Goal: Use online tool/utility: Utilize a website feature to perform a specific function

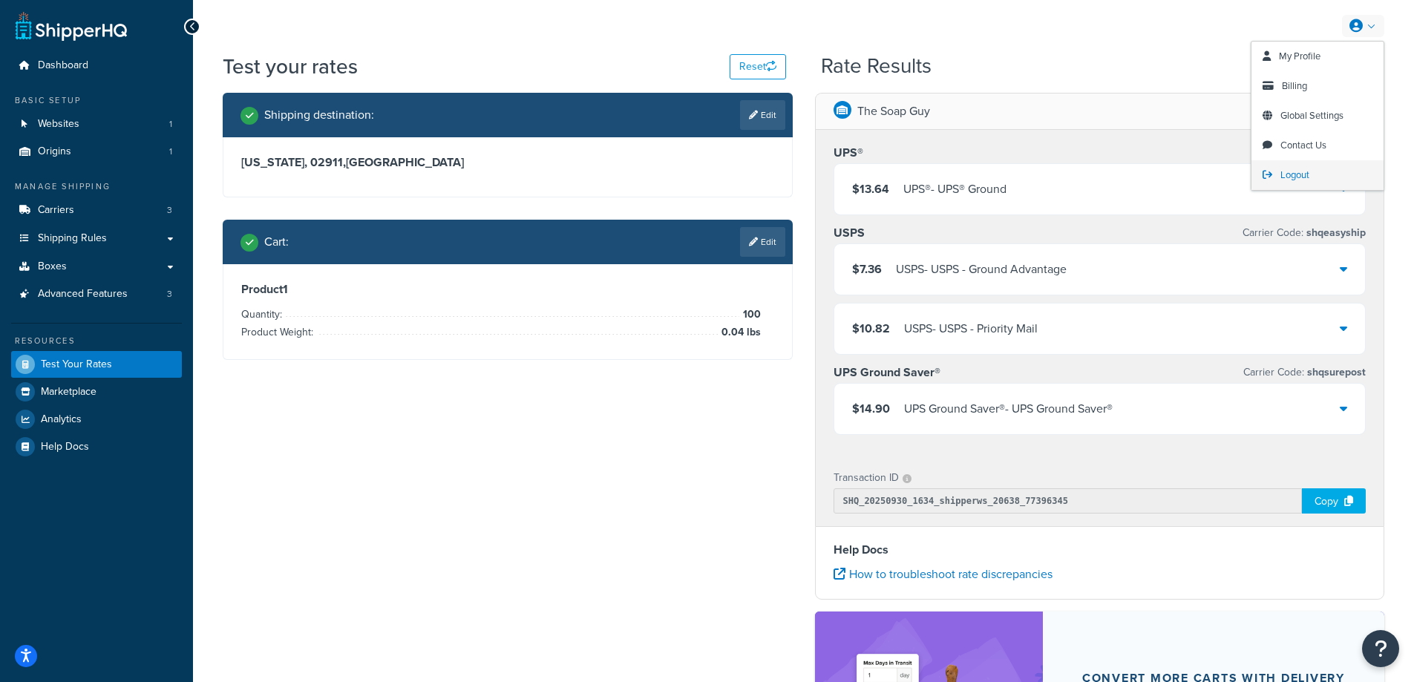
click at [1302, 172] on span "Logout" at bounding box center [1295, 175] width 29 height 14
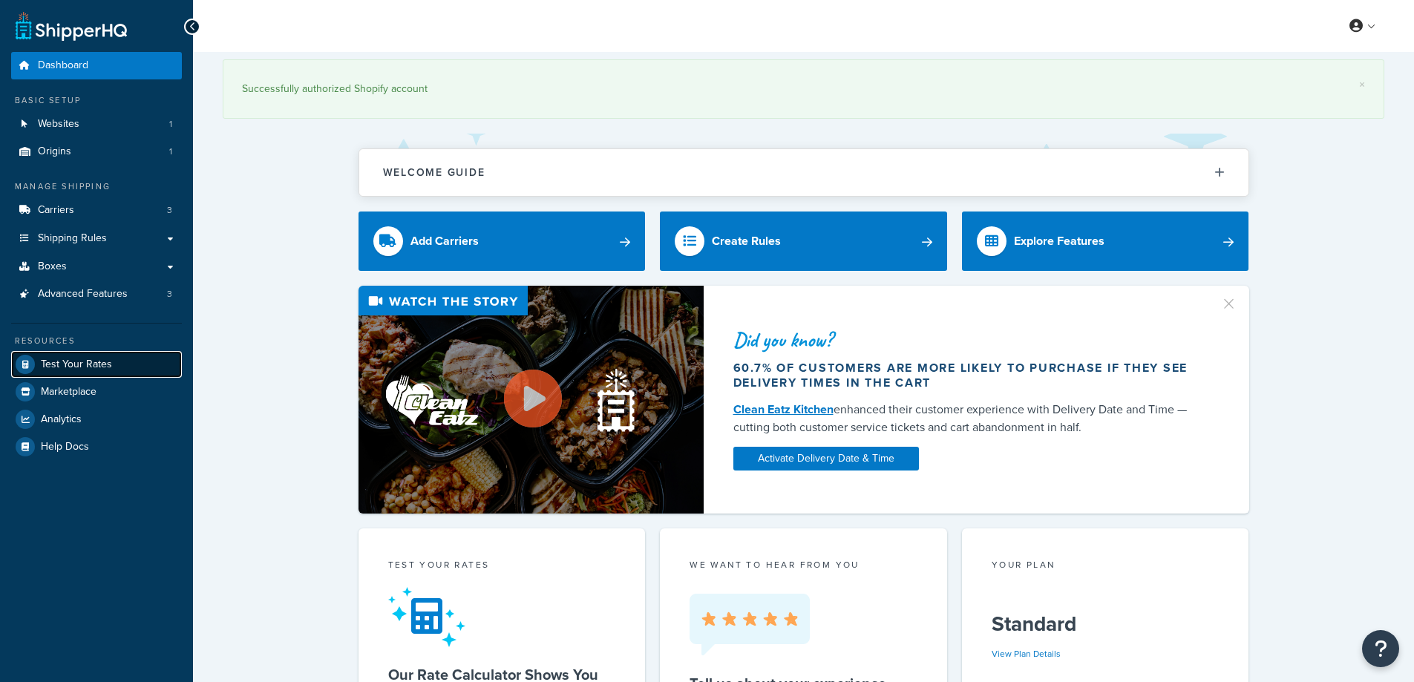
click at [88, 363] on span "Test Your Rates" at bounding box center [76, 365] width 71 height 13
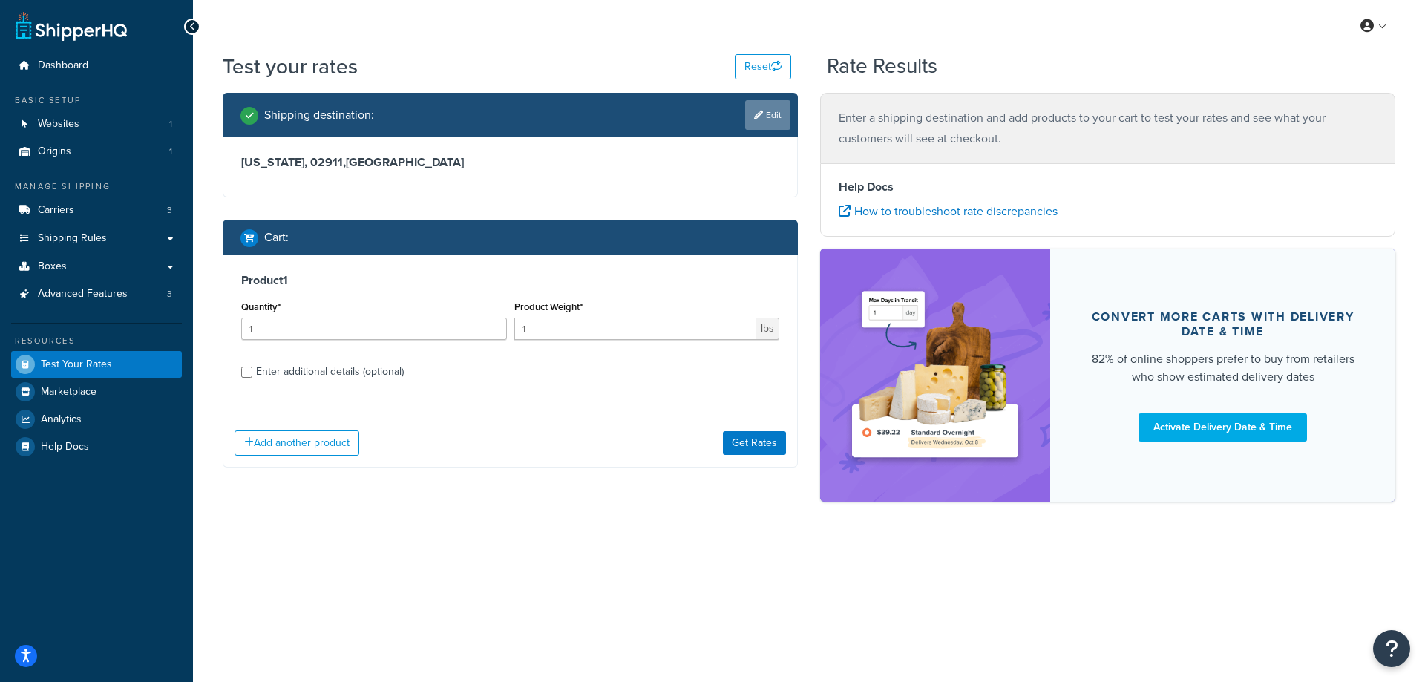
click at [778, 114] on link "Edit" at bounding box center [767, 115] width 45 height 30
select select "RI"
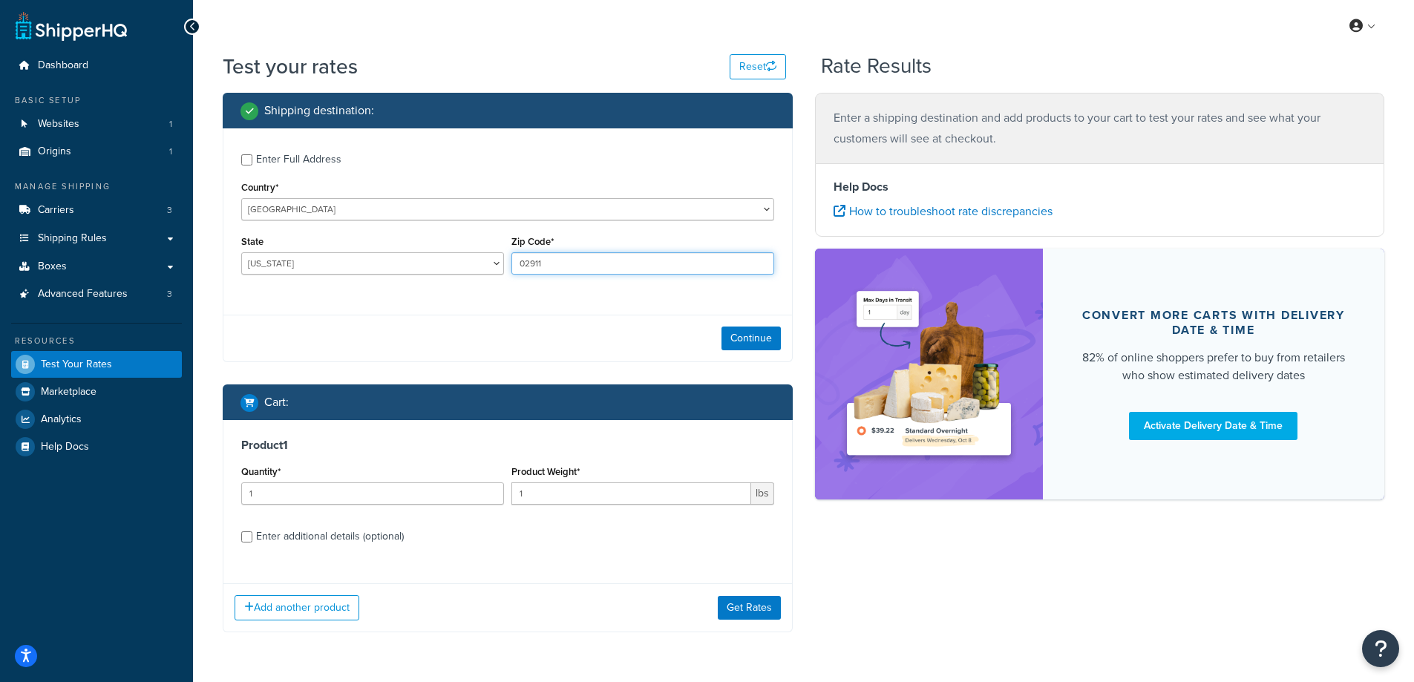
drag, startPoint x: 546, startPoint y: 267, endPoint x: 515, endPoint y: 267, distance: 31.2
click at [515, 267] on input "02911" at bounding box center [642, 263] width 263 height 22
paste input "32746"
type input "32746"
click at [452, 301] on div "Enter Full Address Country* [GEOGRAPHIC_DATA] [GEOGRAPHIC_DATA] [GEOGRAPHIC_DAT…" at bounding box center [507, 215] width 569 height 175
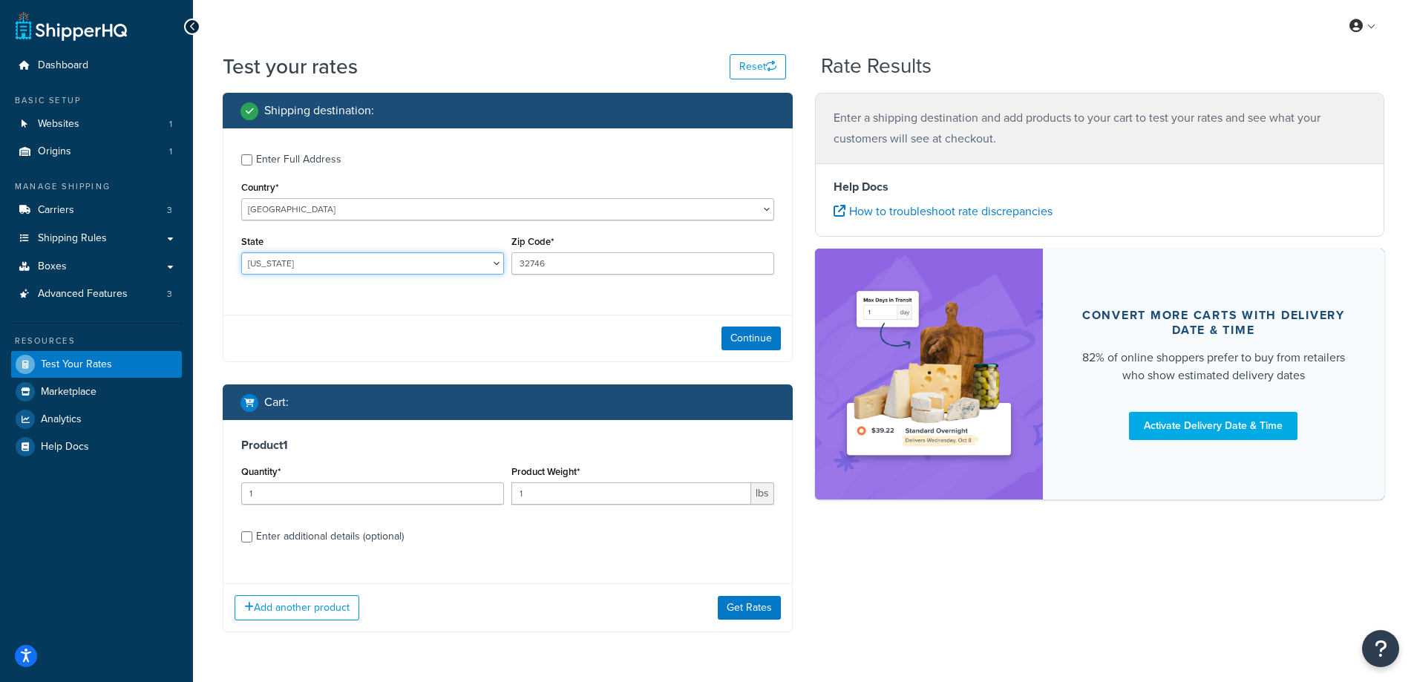
click at [363, 261] on select "Alabama Alaska American Samoa Arizona Arkansas Armed Forces Americas Armed Forc…" at bounding box center [372, 263] width 263 height 22
select select "FL"
click at [241, 252] on select "Alabama Alaska American Samoa Arizona Arkansas Armed Forces Americas Armed Forc…" at bounding box center [372, 263] width 263 height 22
click at [193, 310] on div "Test your rates Reset Rate Results Shipping destination : Enter Full Address Co…" at bounding box center [803, 372] width 1221 height 640
click at [201, 310] on div "Test your rates Reset Rate Results Shipping destination : Enter Full Address Co…" at bounding box center [803, 372] width 1221 height 640
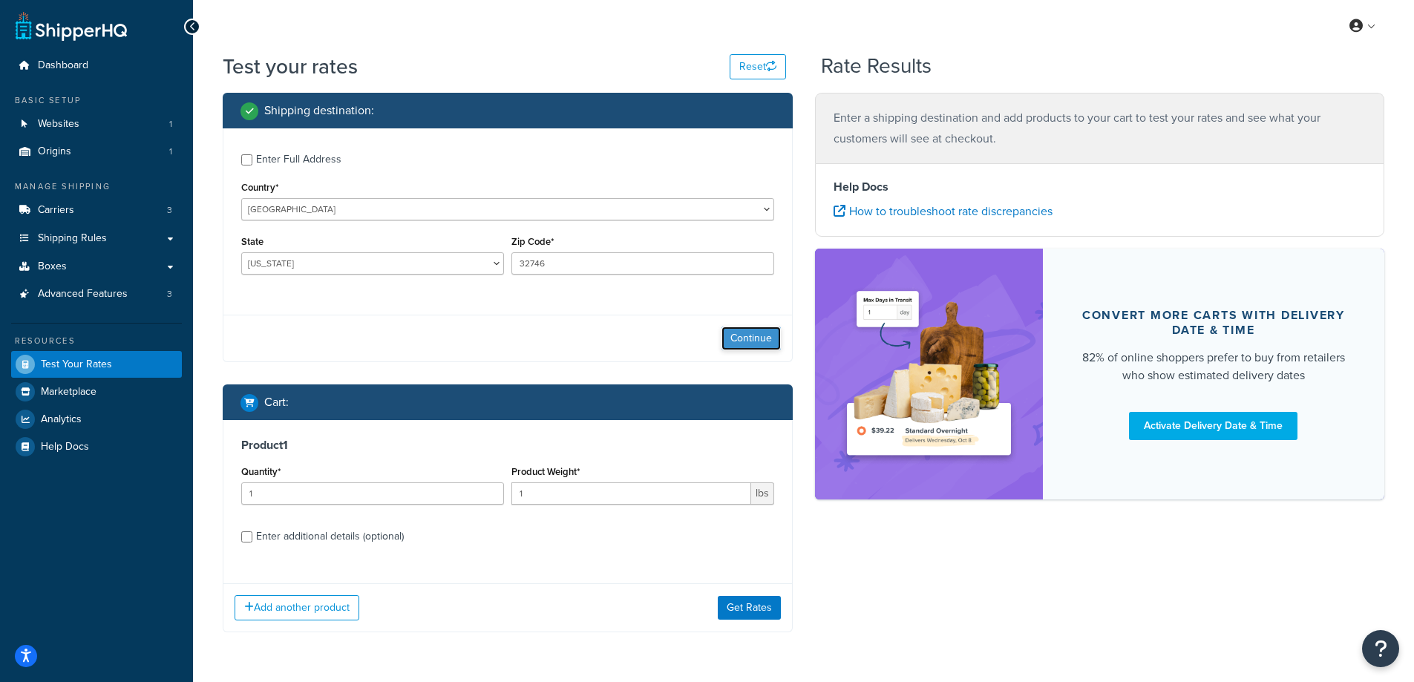
click at [736, 336] on button "Continue" at bounding box center [751, 339] width 59 height 24
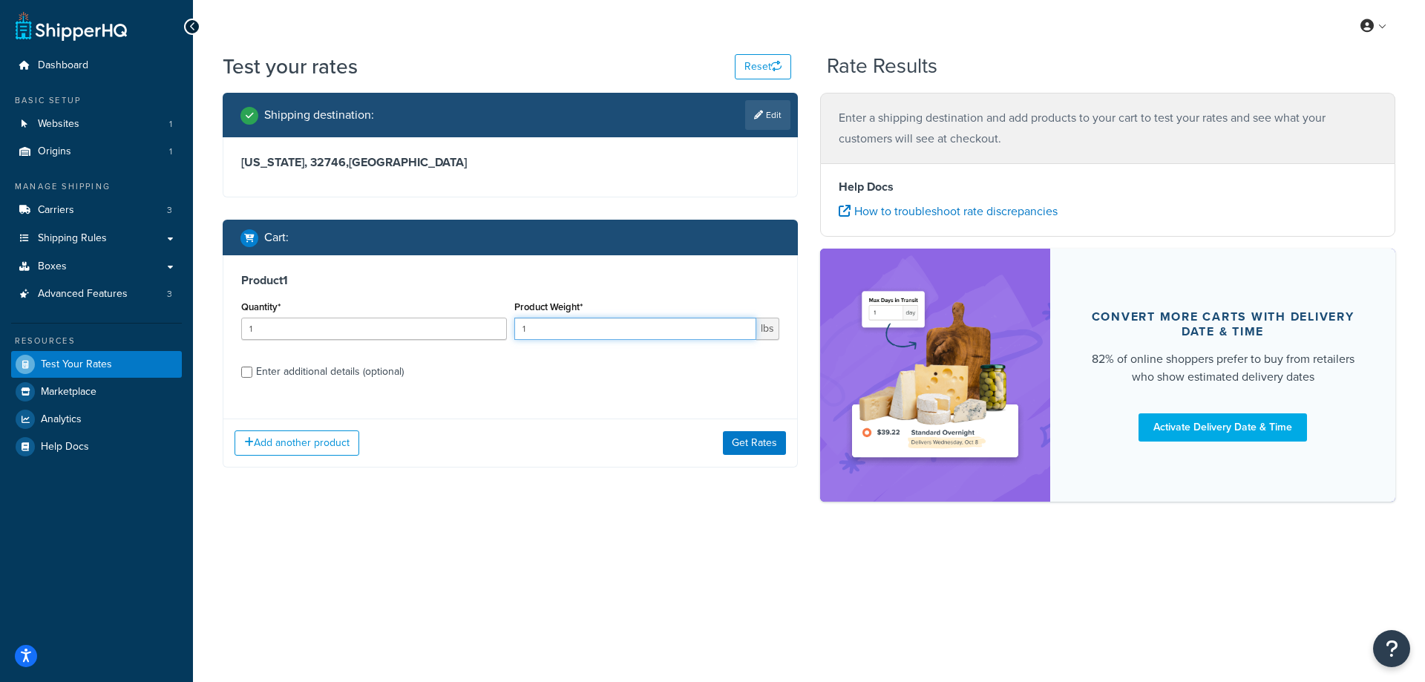
drag, startPoint x: 547, startPoint y: 333, endPoint x: 513, endPoint y: 333, distance: 34.1
click at [513, 333] on div "Product Weight* 1 lbs" at bounding box center [647, 324] width 273 height 54
paste input "3.32"
type input "3.32"
click at [409, 325] on input "1" at bounding box center [374, 329] width 266 height 22
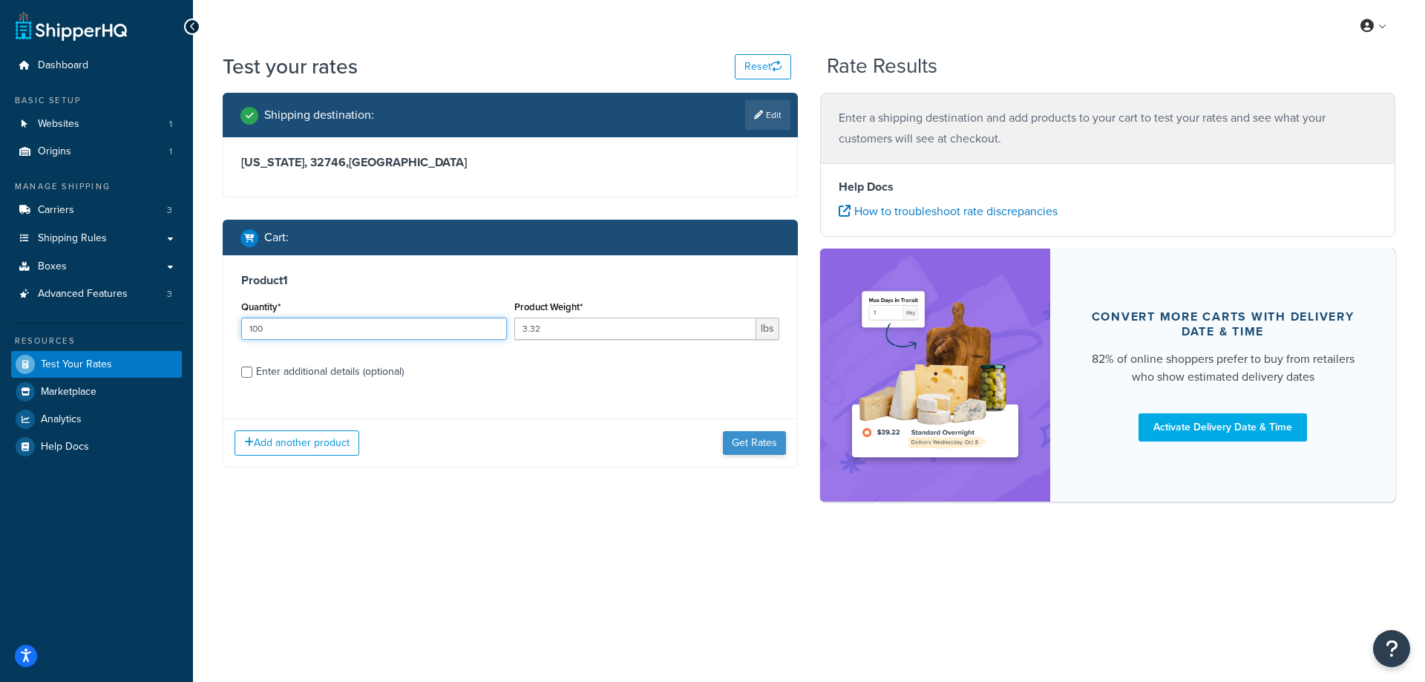
type input "100"
click at [731, 445] on button "Get Rates" at bounding box center [754, 443] width 63 height 24
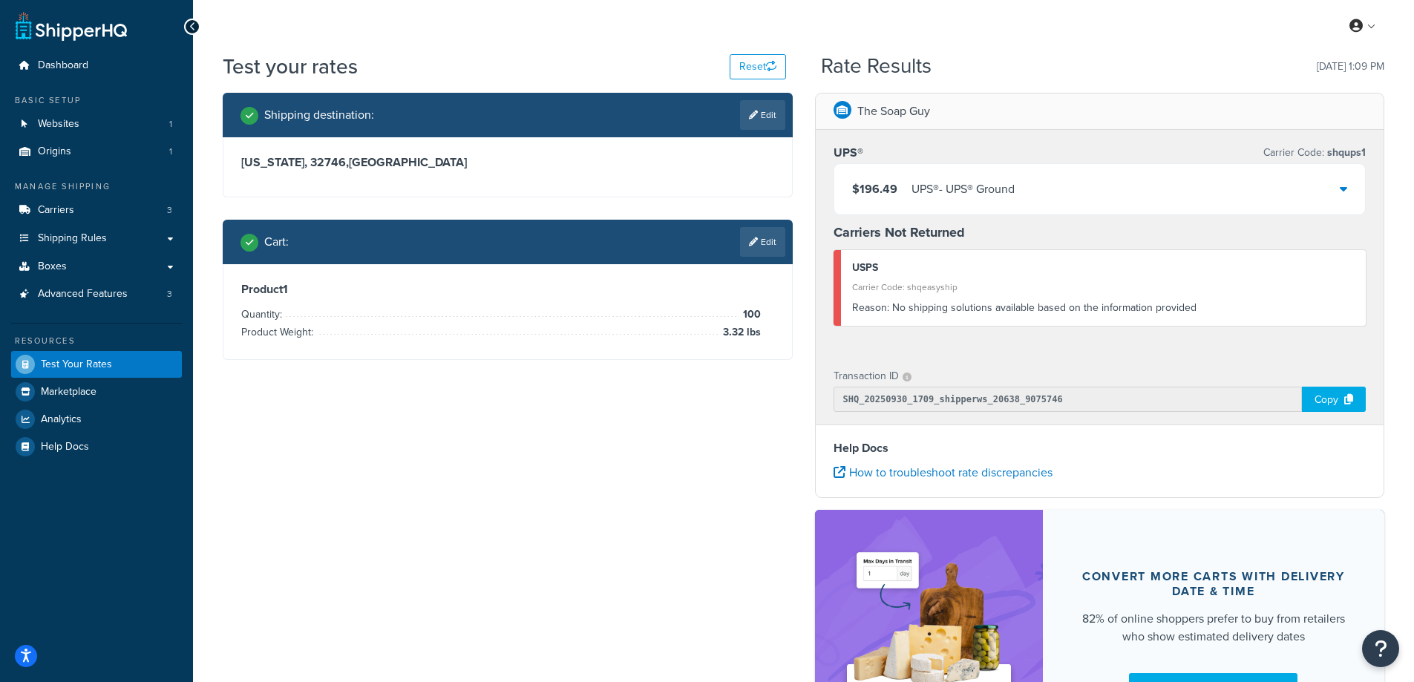
click at [670, 525] on div "Shipping destination : Edit Florida, 32746 , United States Cart : Edit Product …" at bounding box center [804, 434] width 1184 height 683
click at [765, 117] on link "Edit" at bounding box center [762, 115] width 45 height 30
select select "FL"
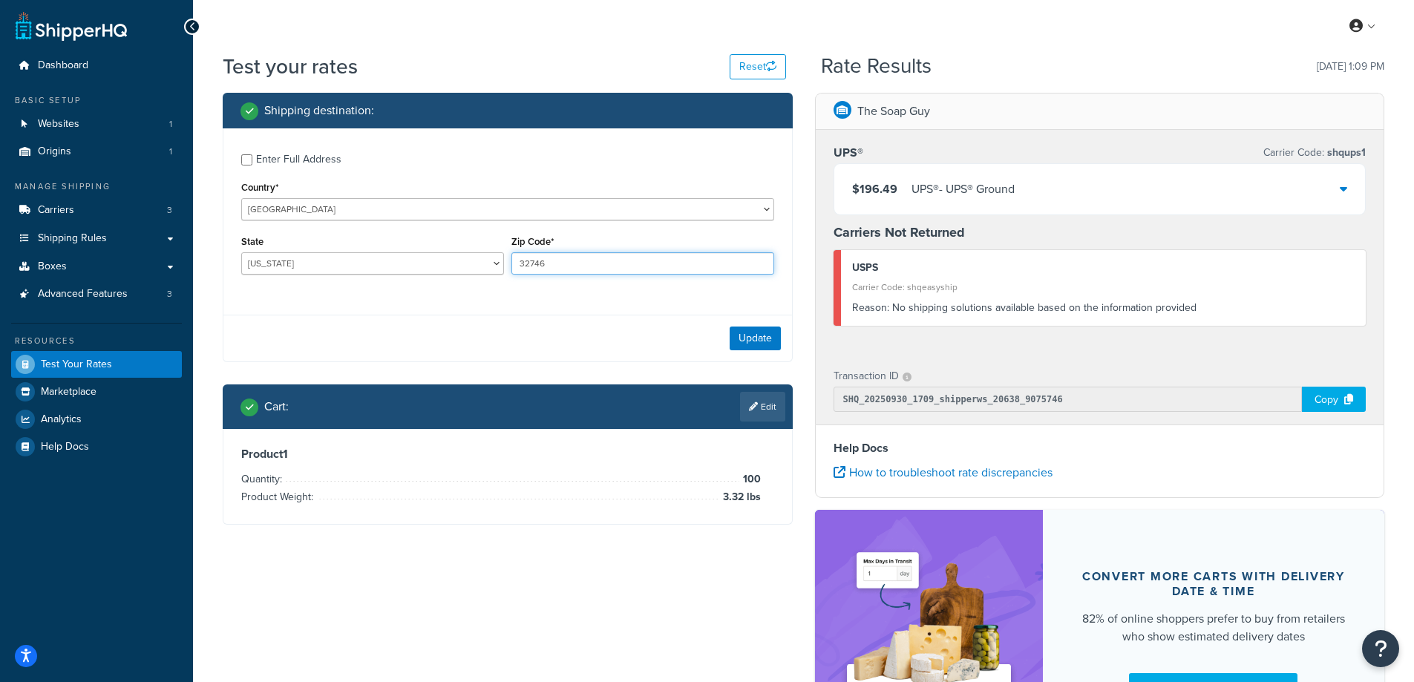
drag, startPoint x: 558, startPoint y: 268, endPoint x: 501, endPoint y: 269, distance: 56.4
click at [501, 269] on div "State Alabama Alaska American Samoa Arizona Arkansas Armed Forces Americas Arme…" at bounding box center [508, 259] width 540 height 54
paste input "90007"
type input "90007"
click at [445, 301] on div "Enter Full Address Country* United States United Kingdom Afghanistan Åland Isla…" at bounding box center [507, 215] width 569 height 175
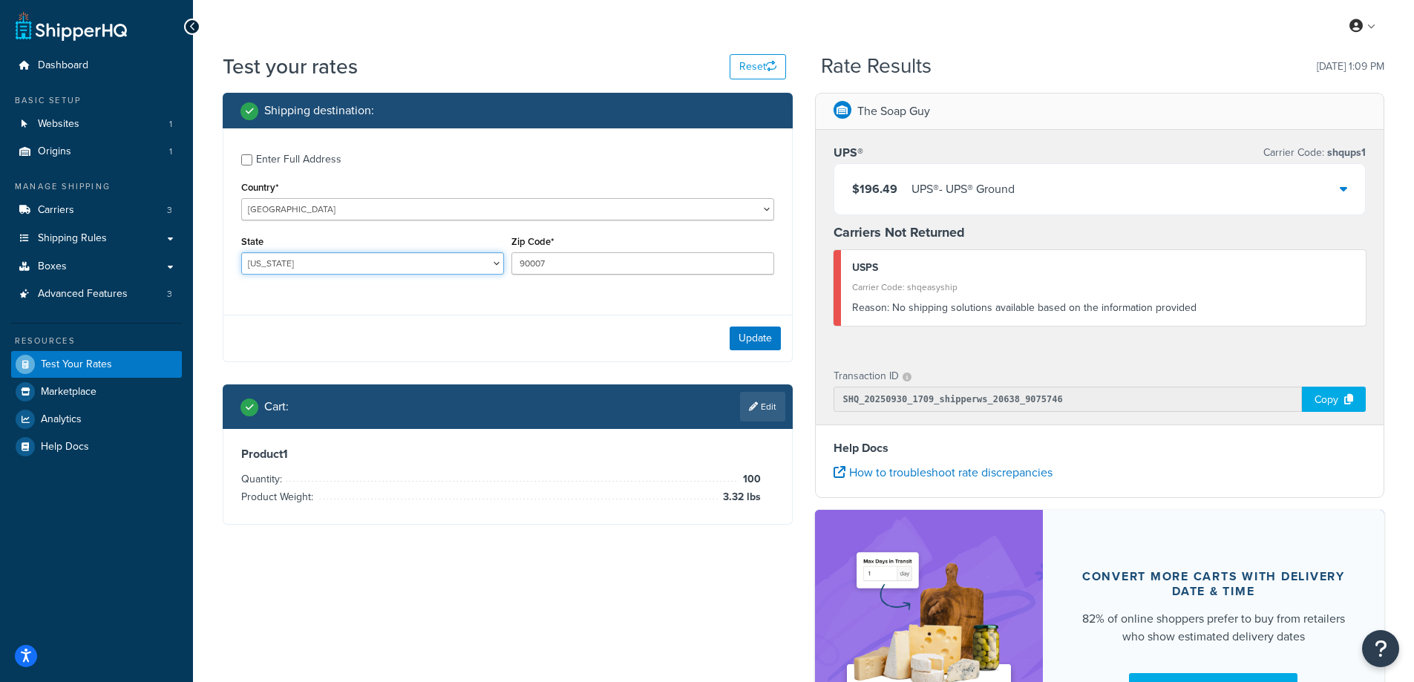
click at [298, 263] on select "Alabama Alaska American Samoa Arizona Arkansas Armed Forces Americas Armed Forc…" at bounding box center [372, 263] width 263 height 22
select select "CA"
click at [241, 252] on select "Alabama Alaska American Samoa Arizona Arkansas Armed Forces Americas Armed Forc…" at bounding box center [372, 263] width 263 height 22
click at [748, 335] on button "Update" at bounding box center [755, 339] width 51 height 24
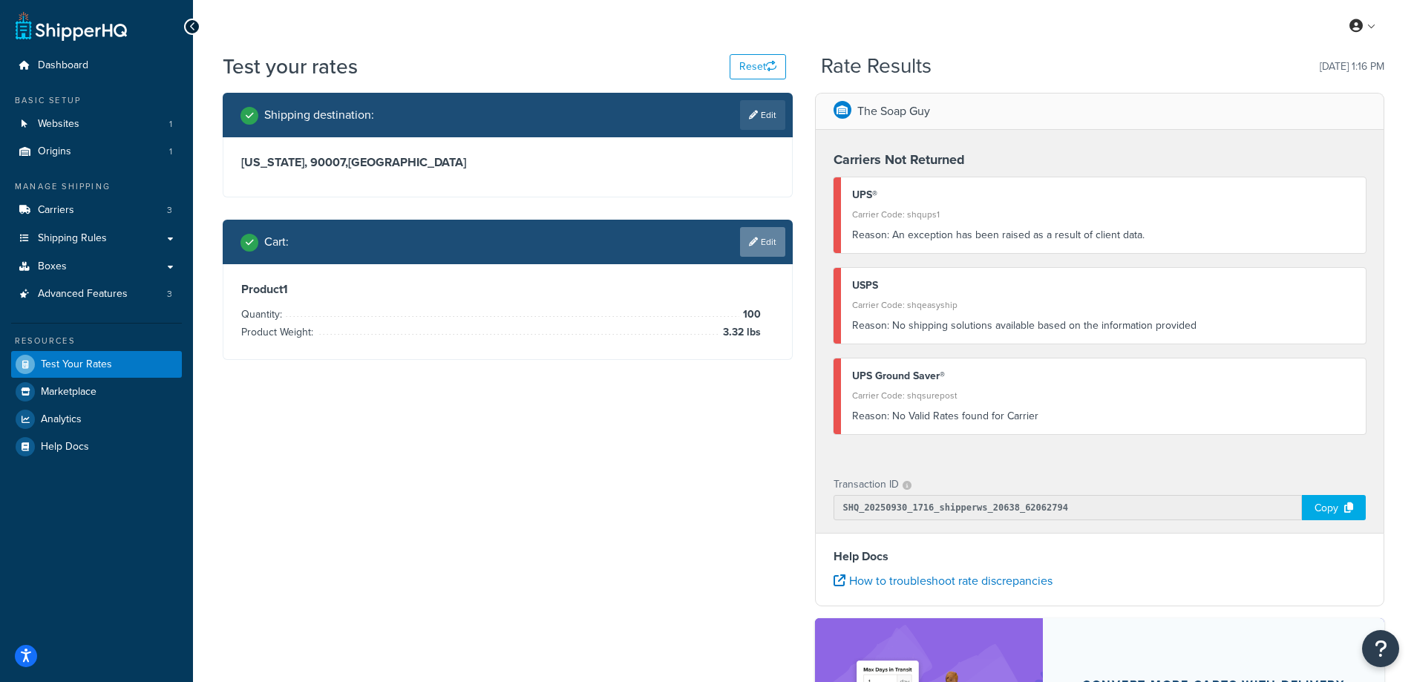
click at [776, 241] on link "Edit" at bounding box center [762, 242] width 45 height 30
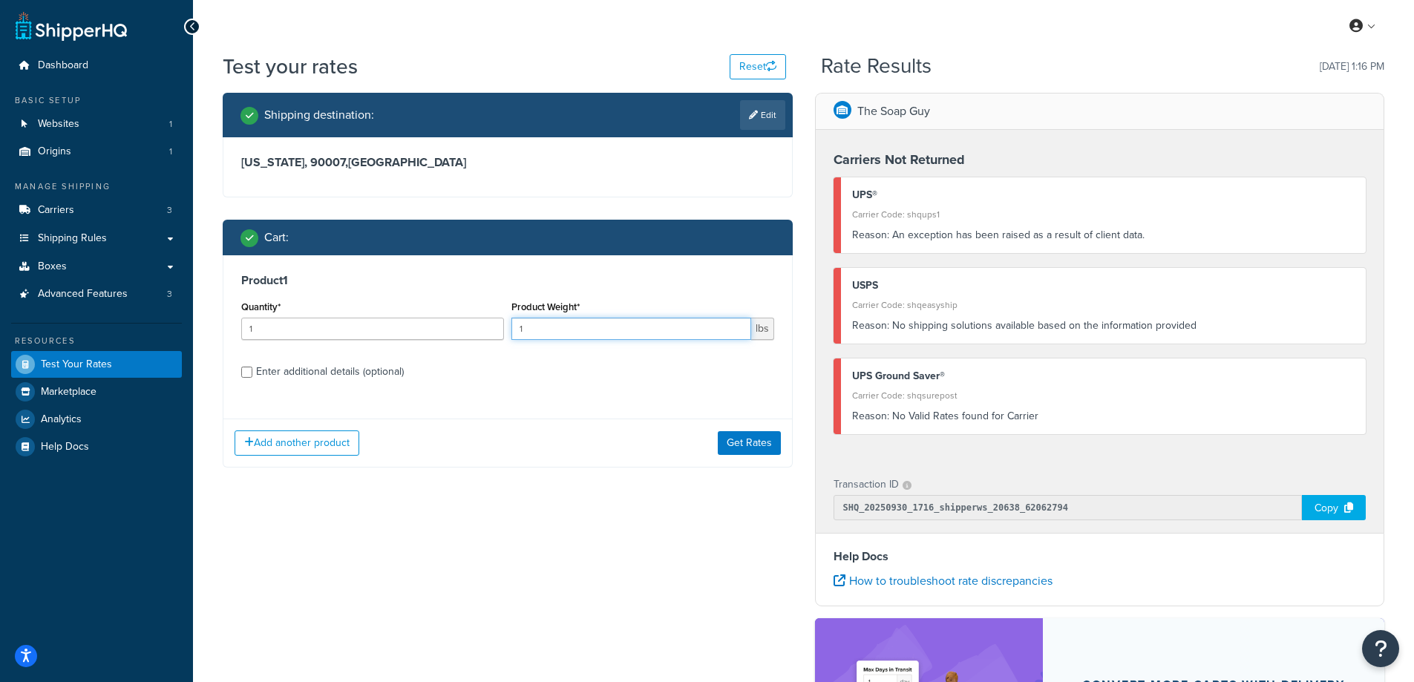
drag, startPoint x: 552, startPoint y: 330, endPoint x: 503, endPoint y: 334, distance: 49.2
click at [503, 334] on div "Quantity* 1 Product Weight* 1 lbs" at bounding box center [508, 324] width 540 height 54
paste input ".67"
type input "1.67"
click at [343, 332] on input "1" at bounding box center [372, 329] width 263 height 22
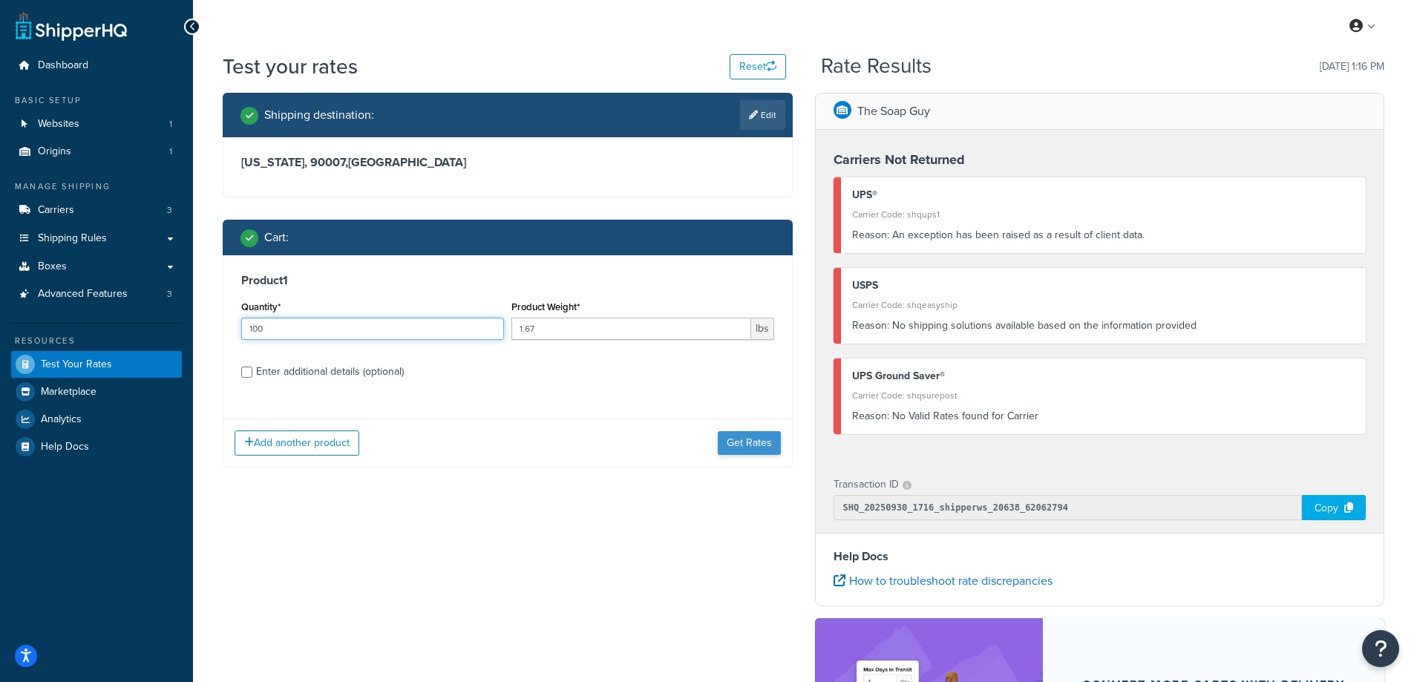
type input "100"
click at [768, 445] on button "Get Rates" at bounding box center [749, 443] width 63 height 24
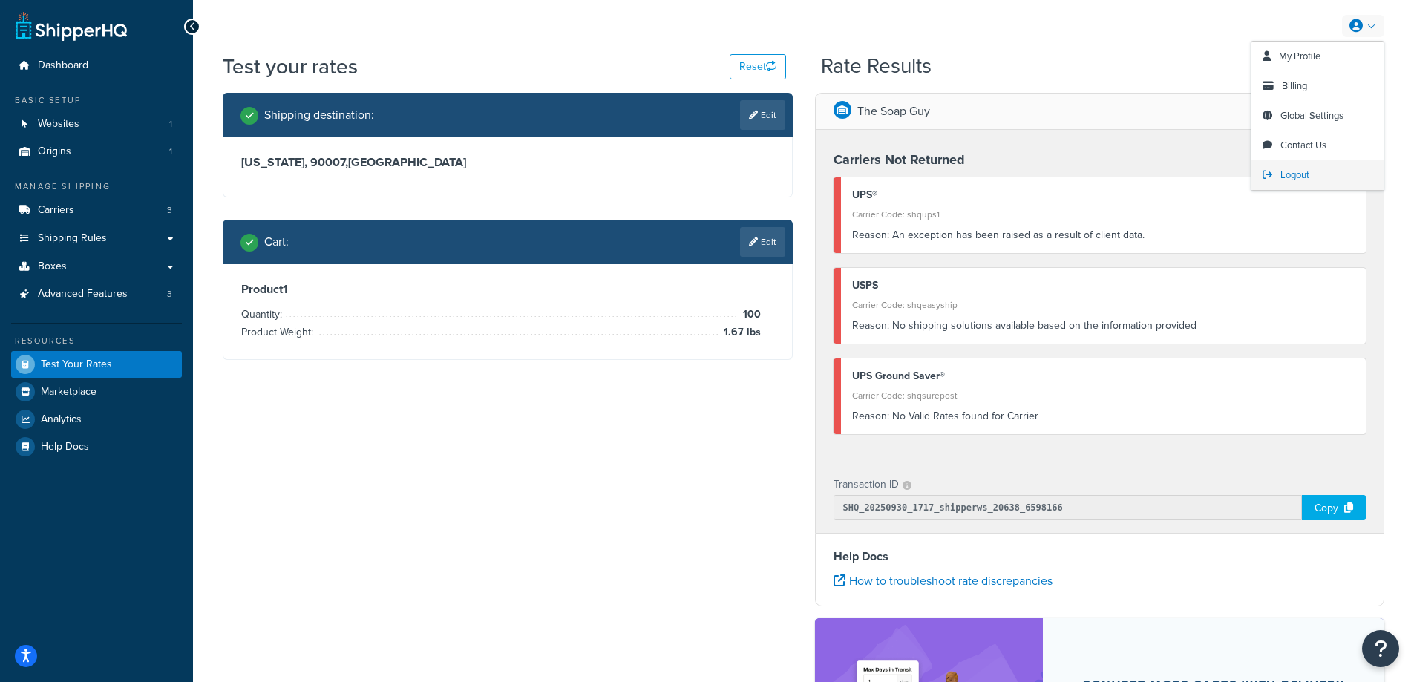
click at [1307, 174] on span "Logout" at bounding box center [1295, 175] width 29 height 14
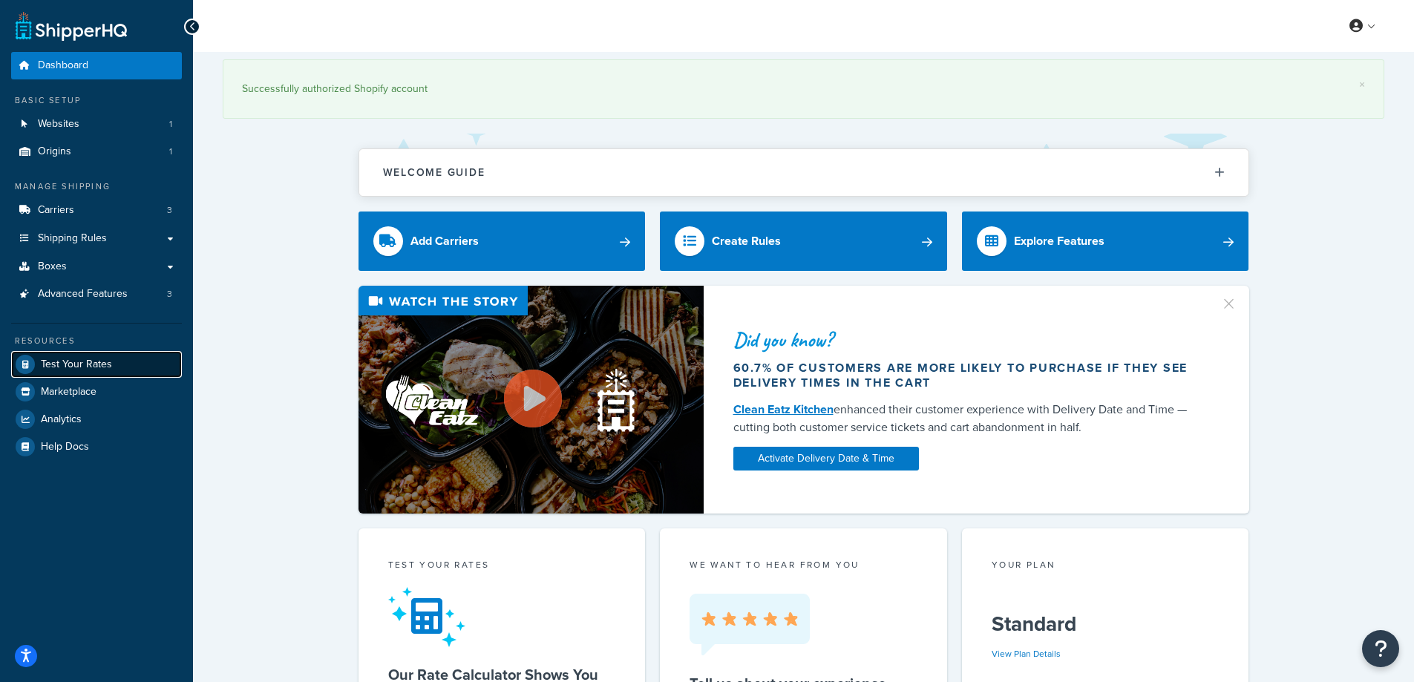
click at [110, 359] on span "Test Your Rates" at bounding box center [76, 365] width 71 height 13
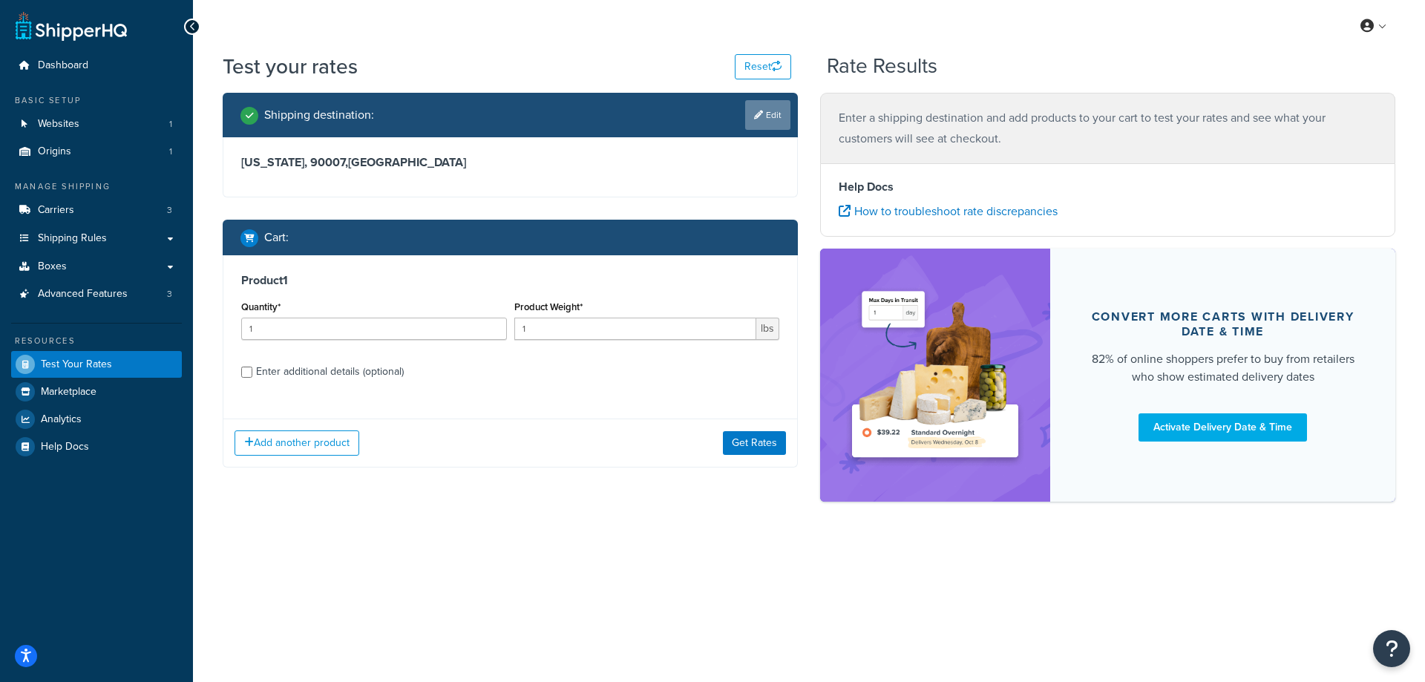
click at [766, 105] on link "Edit" at bounding box center [767, 115] width 45 height 30
select select "CA"
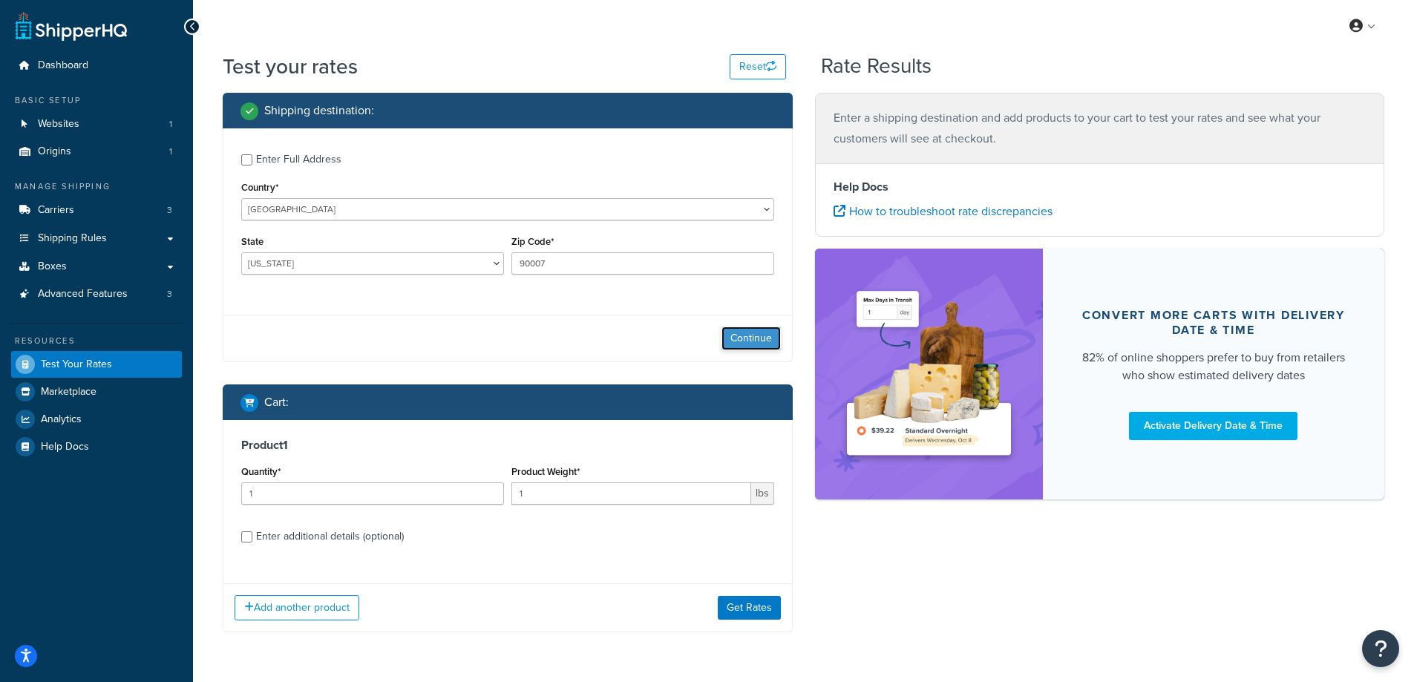
click at [743, 339] on button "Continue" at bounding box center [751, 339] width 59 height 24
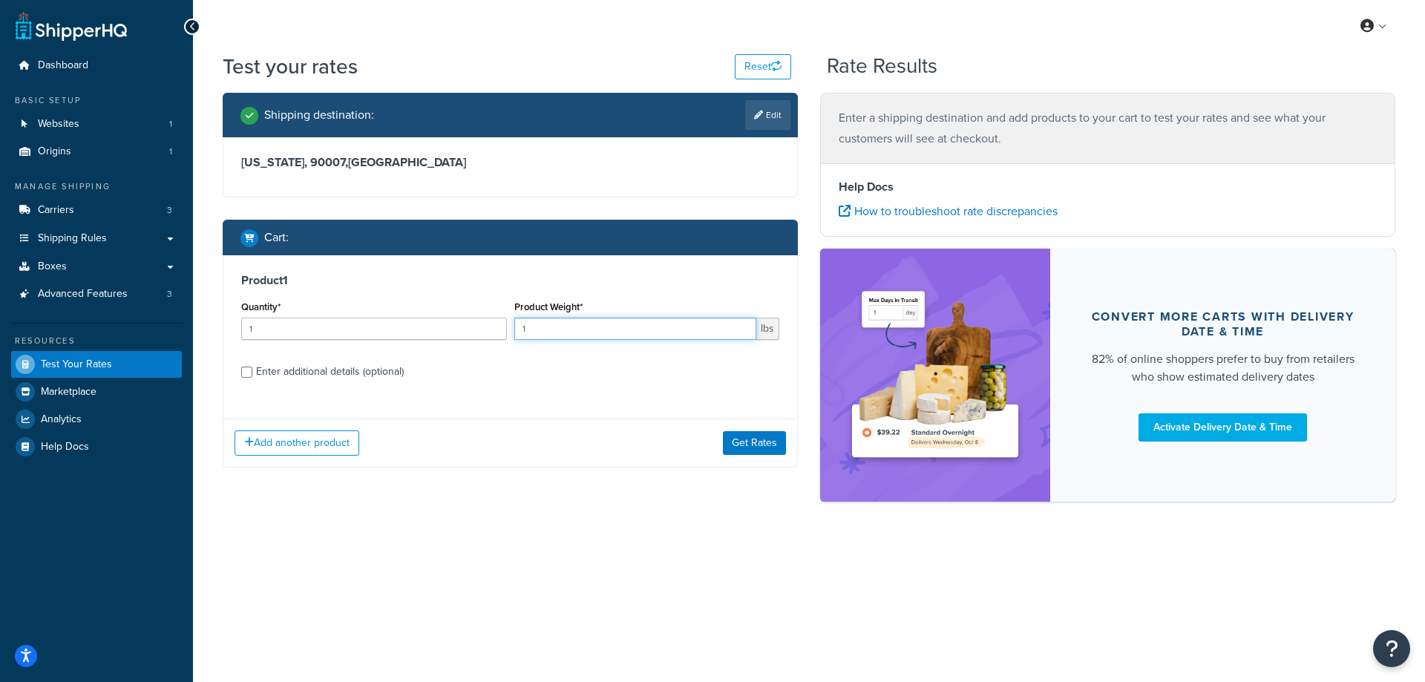
drag, startPoint x: 552, startPoint y: 330, endPoint x: 518, endPoint y: 330, distance: 33.4
click at [518, 330] on input "1" at bounding box center [635, 329] width 243 height 22
paste input ".67"
type input "1.67"
click at [403, 333] on input "1" at bounding box center [374, 329] width 266 height 22
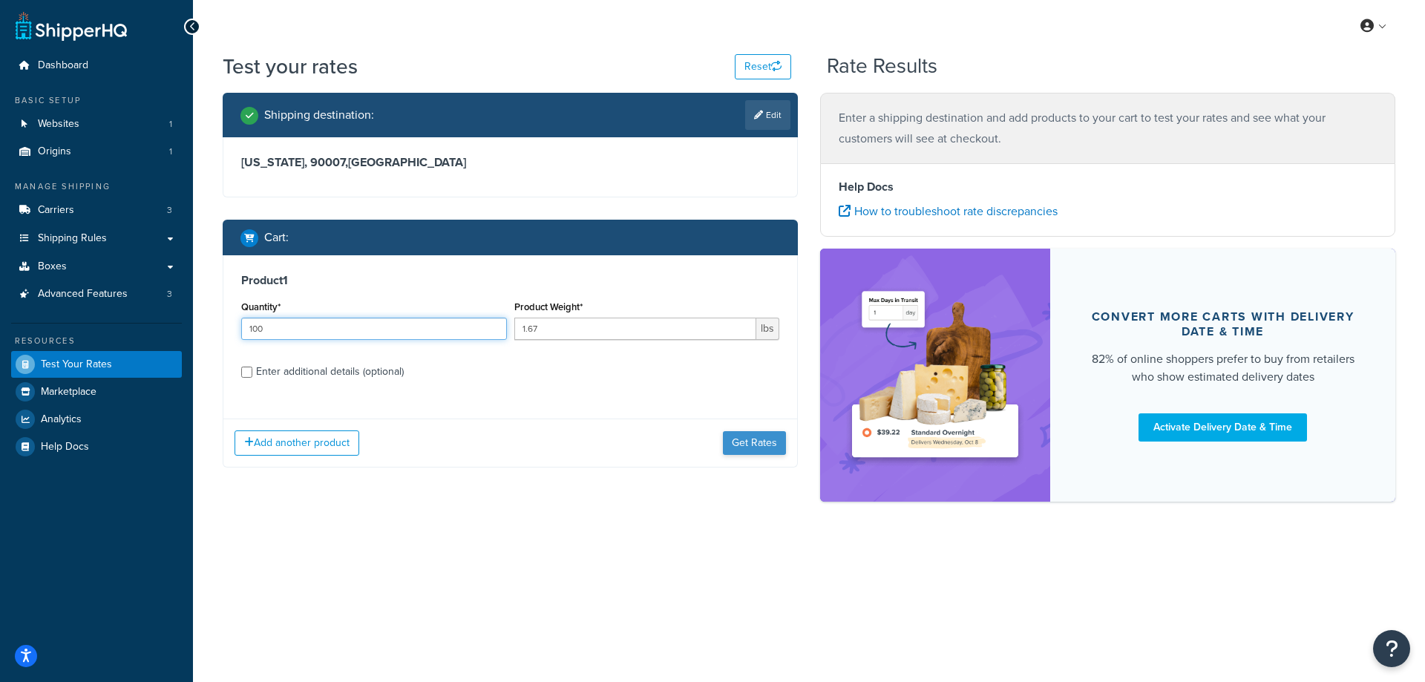
type input "100"
click at [750, 443] on button "Get Rates" at bounding box center [754, 443] width 63 height 24
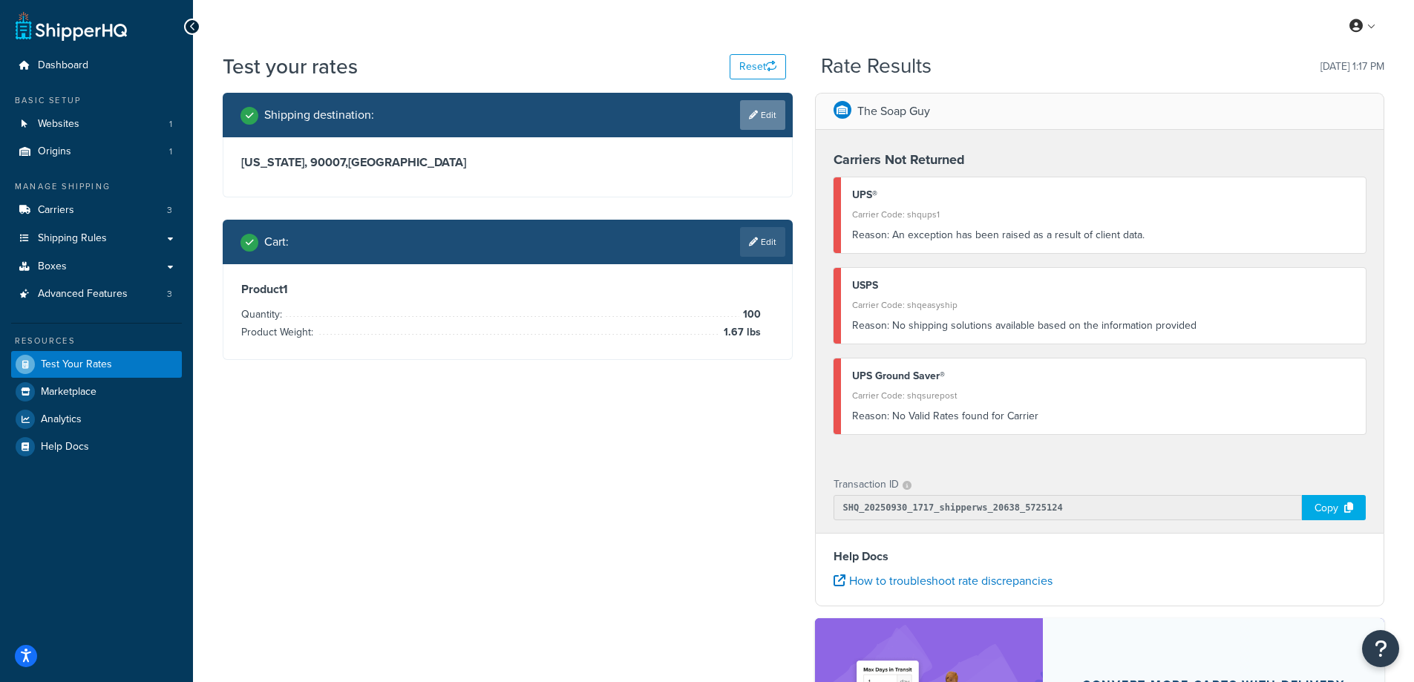
click at [760, 117] on link "Edit" at bounding box center [762, 115] width 45 height 30
select select "CA"
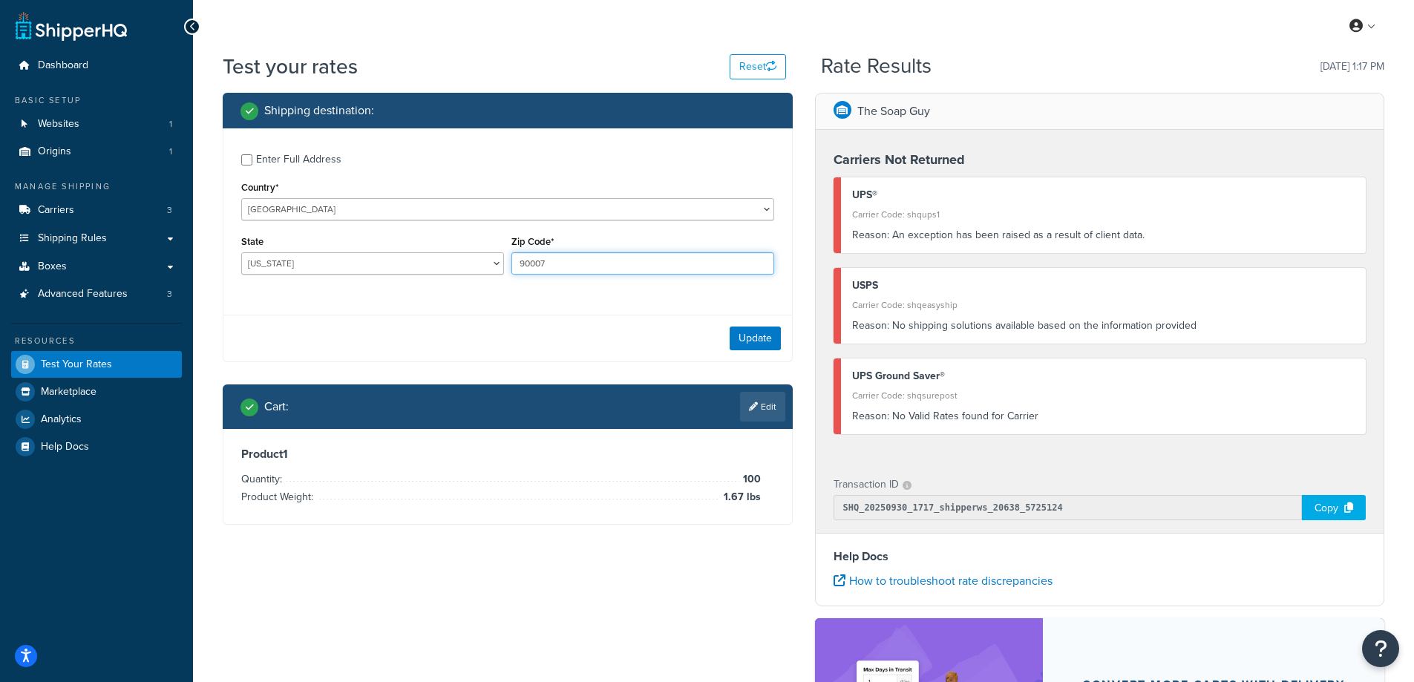
drag, startPoint x: 563, startPoint y: 264, endPoint x: 486, endPoint y: 261, distance: 78.0
click at [486, 261] on div "State Alabama Alaska American Samoa Arizona Arkansas Armed Forces Americas Arme…" at bounding box center [508, 259] width 540 height 54
type input "90007"
click at [310, 261] on select "Alabama Alaska American Samoa Arizona Arkansas Armed Forces Americas Armed Forc…" at bounding box center [372, 263] width 263 height 22
click at [241, 252] on select "Alabama Alaska American Samoa Arizona Arkansas Armed Forces Americas Armed Forc…" at bounding box center [372, 263] width 263 height 22
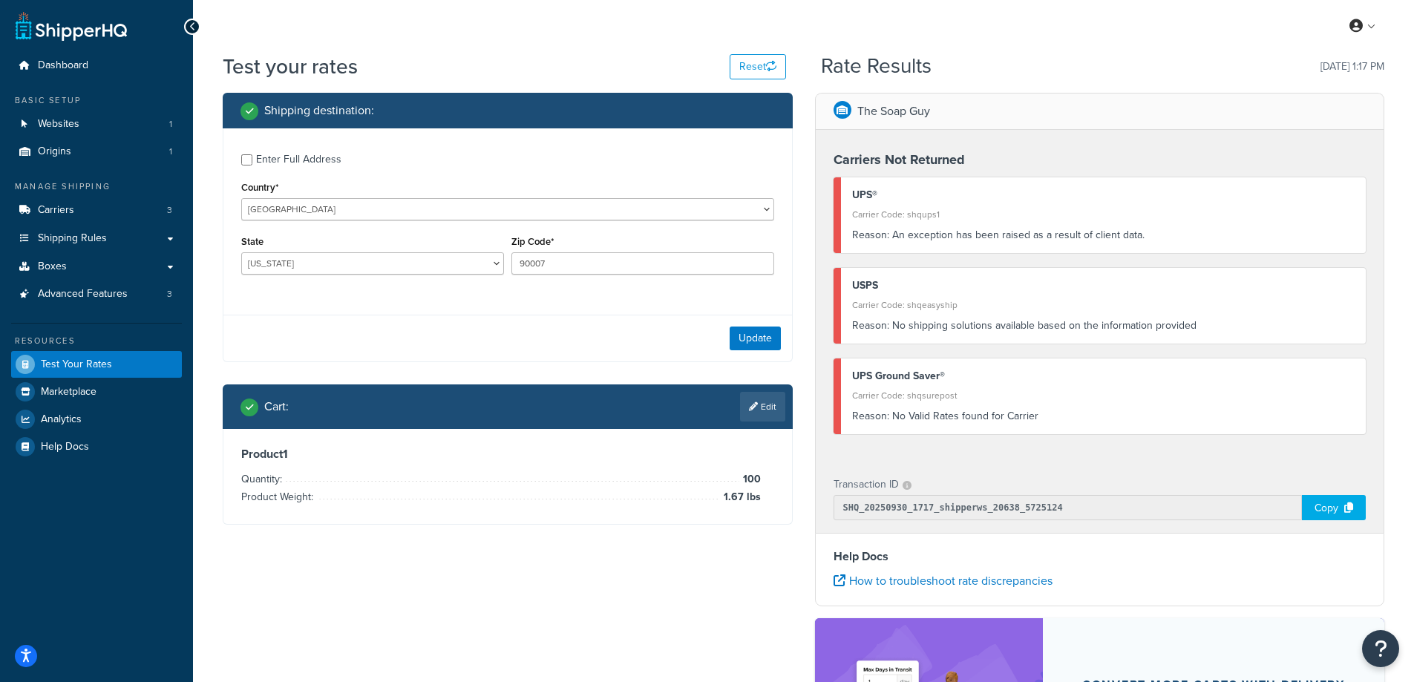
click at [215, 333] on div "Shipping destination : Enter Full Address Country* United States United Kingdom…" at bounding box center [508, 320] width 592 height 454
click at [737, 336] on button "Update" at bounding box center [755, 339] width 51 height 24
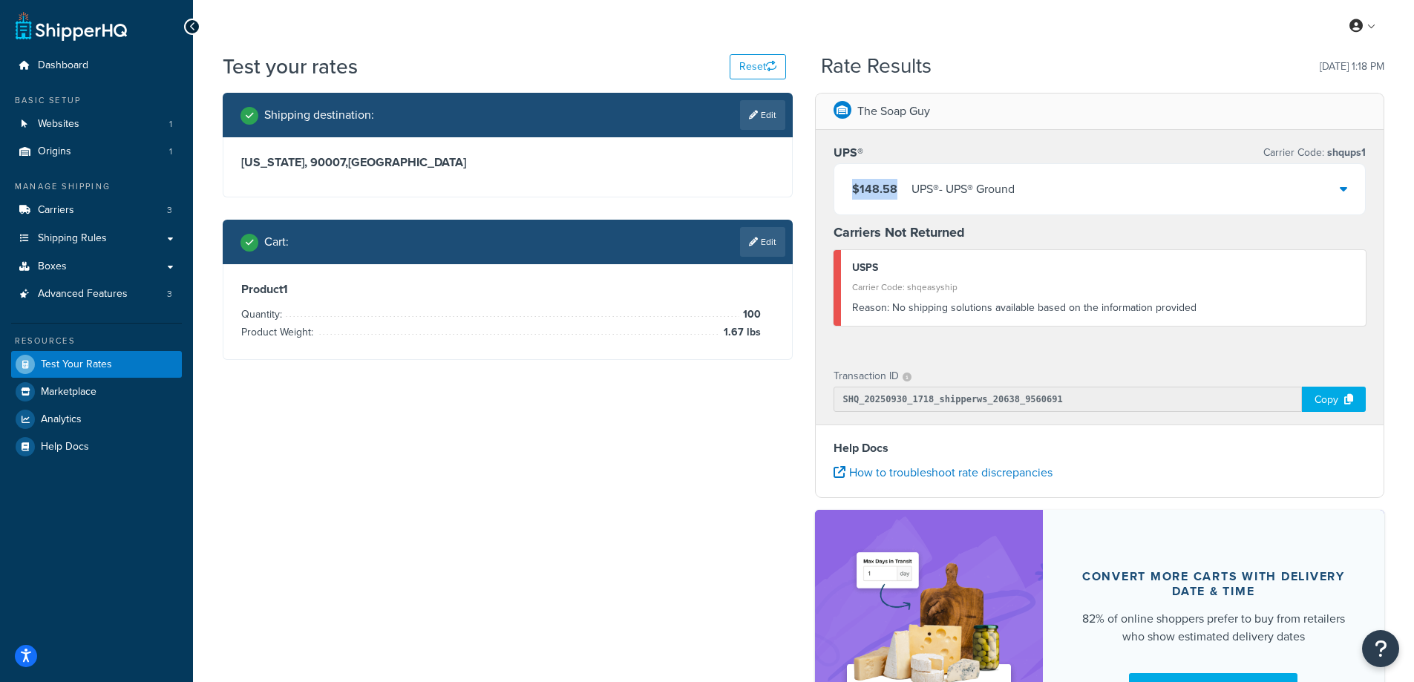
drag, startPoint x: 900, startPoint y: 190, endPoint x: 849, endPoint y: 193, distance: 50.6
click at [849, 193] on div "$148.58 UPS® - UPS® Ground" at bounding box center [1100, 189] width 532 height 50
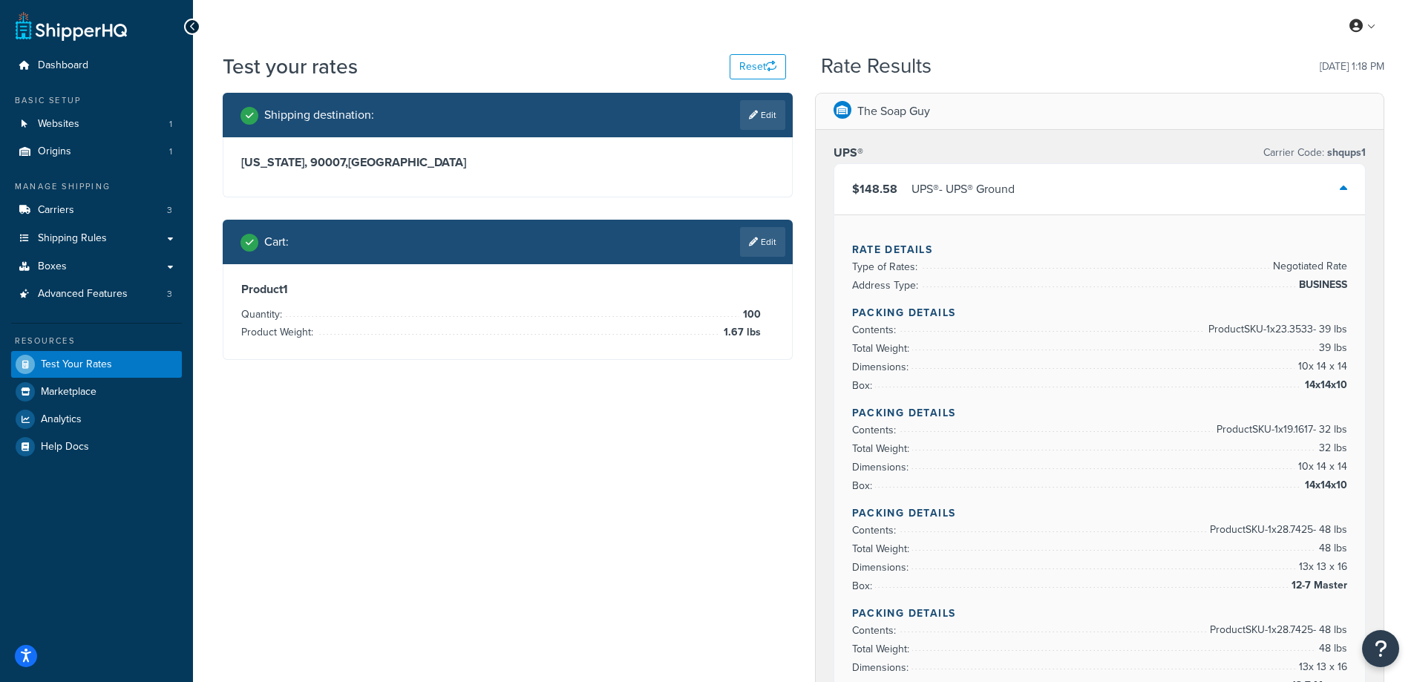
click at [759, 112] on link "Edit" at bounding box center [762, 115] width 45 height 30
select select "CA"
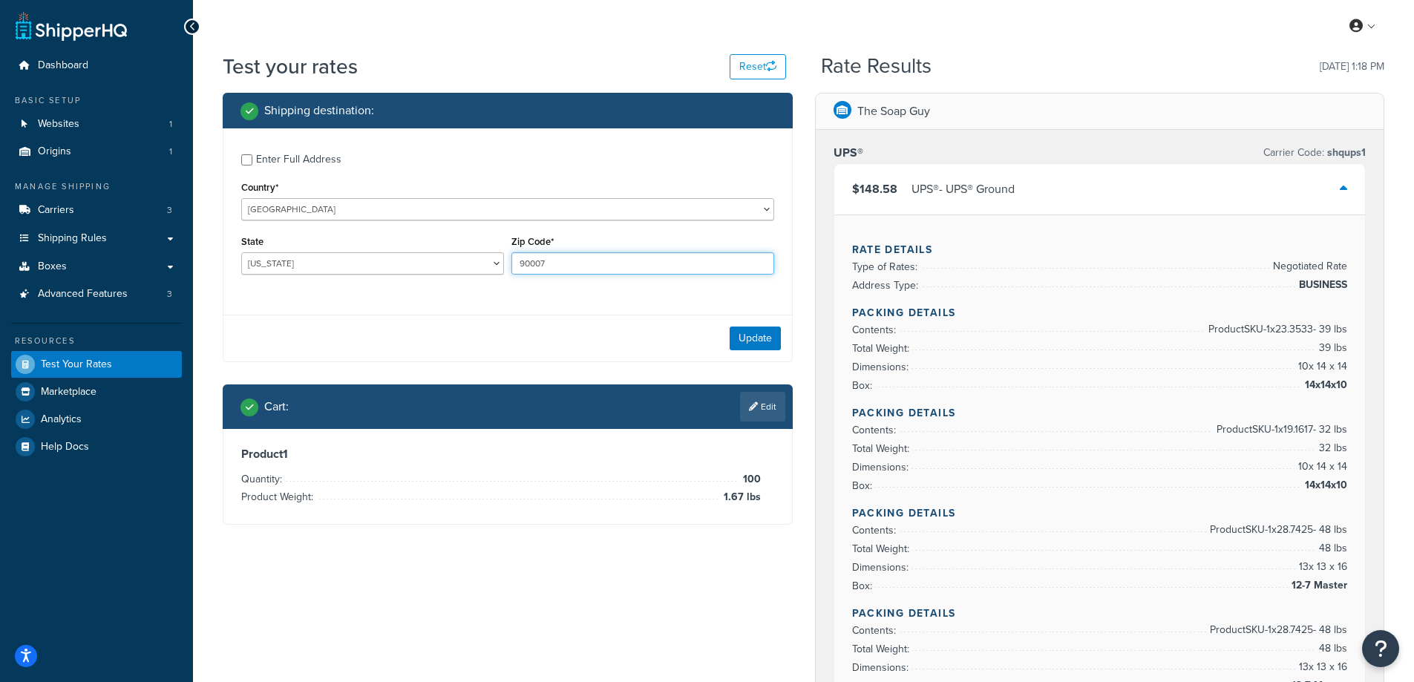
drag, startPoint x: 572, startPoint y: 269, endPoint x: 517, endPoint y: 267, distance: 55.8
click at [517, 267] on input "90007" at bounding box center [642, 263] width 263 height 22
paste input "47448"
type input "47448"
click at [429, 301] on div "Enter Full Address Country* United States United Kingdom Afghanistan Åland Isla…" at bounding box center [507, 215] width 569 height 175
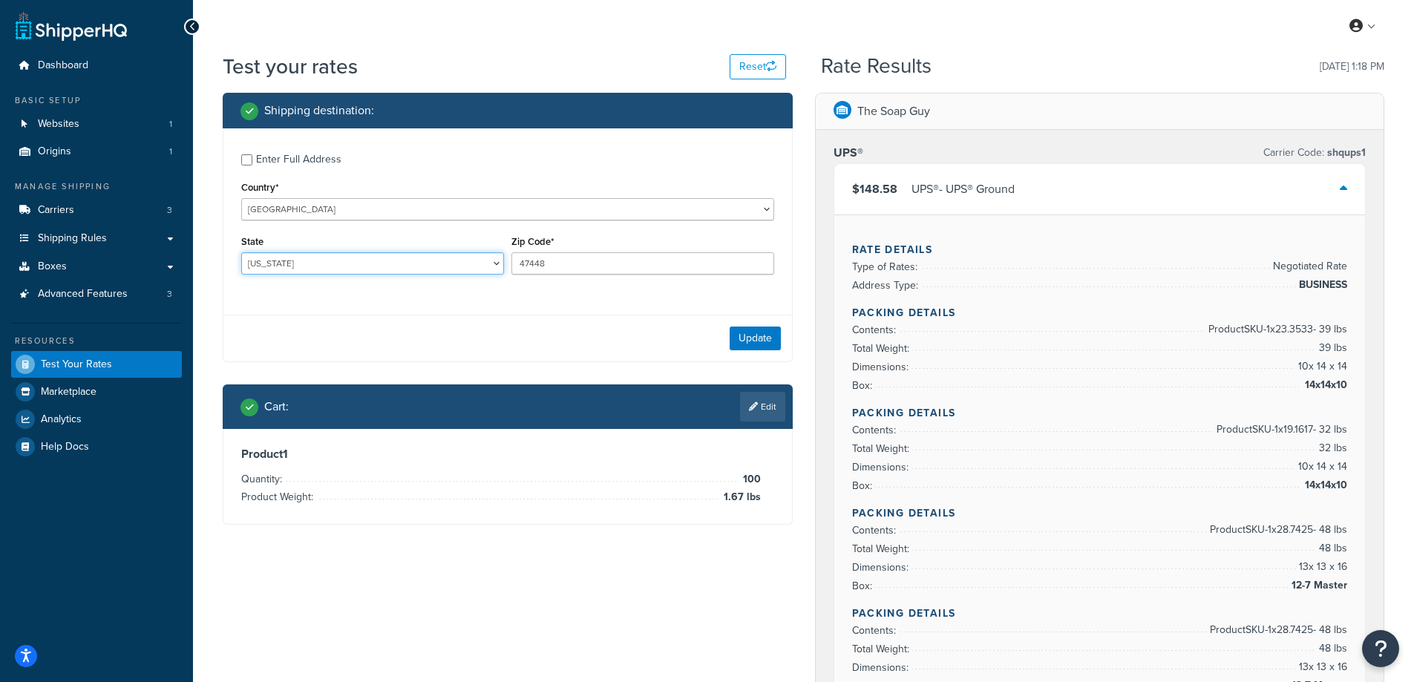
click at [298, 261] on select "Alabama Alaska American Samoa Arizona Arkansas Armed Forces Americas Armed Forc…" at bounding box center [372, 263] width 263 height 22
select select "IN"
click at [241, 252] on select "Alabama Alaska American Samoa Arizona Arkansas Armed Forces Americas Armed Forc…" at bounding box center [372, 263] width 263 height 22
click at [255, 298] on div "Enter Full Address Country* United States United Kingdom Afghanistan Åland Isla…" at bounding box center [507, 215] width 569 height 175
click at [752, 338] on button "Update" at bounding box center [755, 339] width 51 height 24
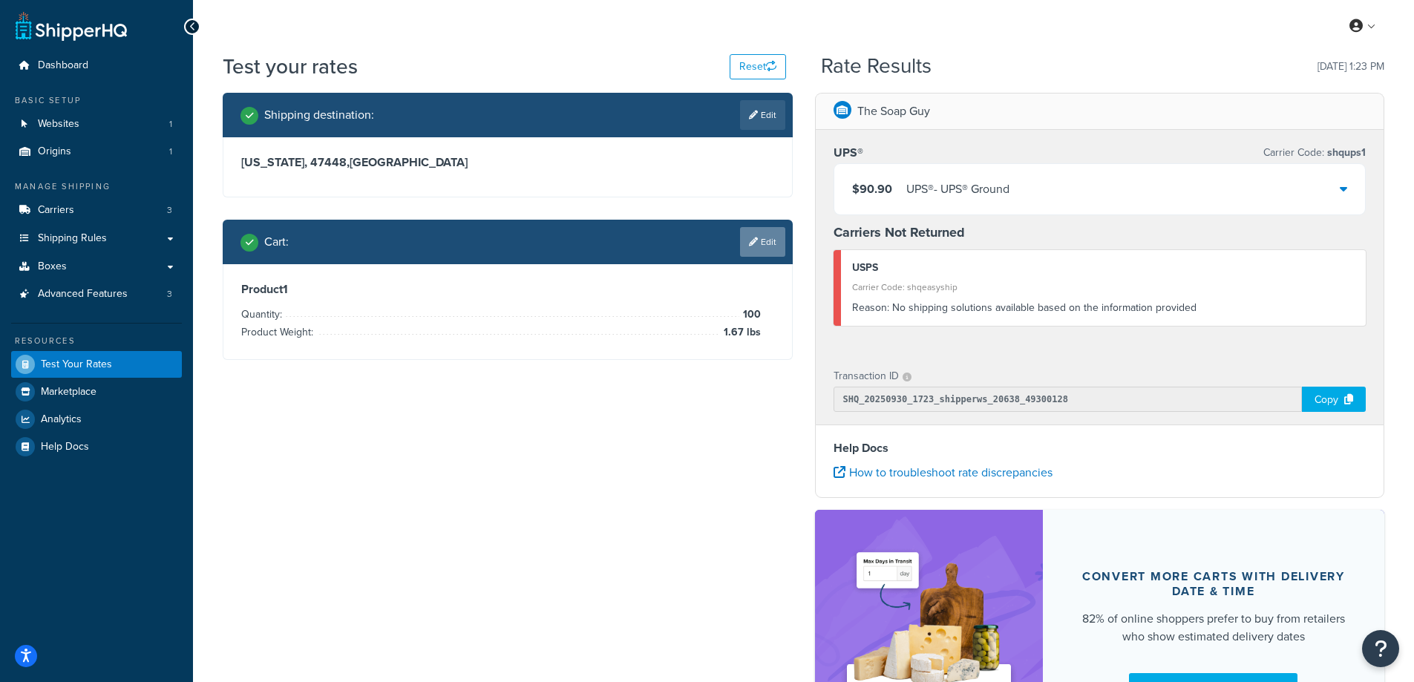
click at [757, 230] on link "Edit" at bounding box center [762, 242] width 45 height 30
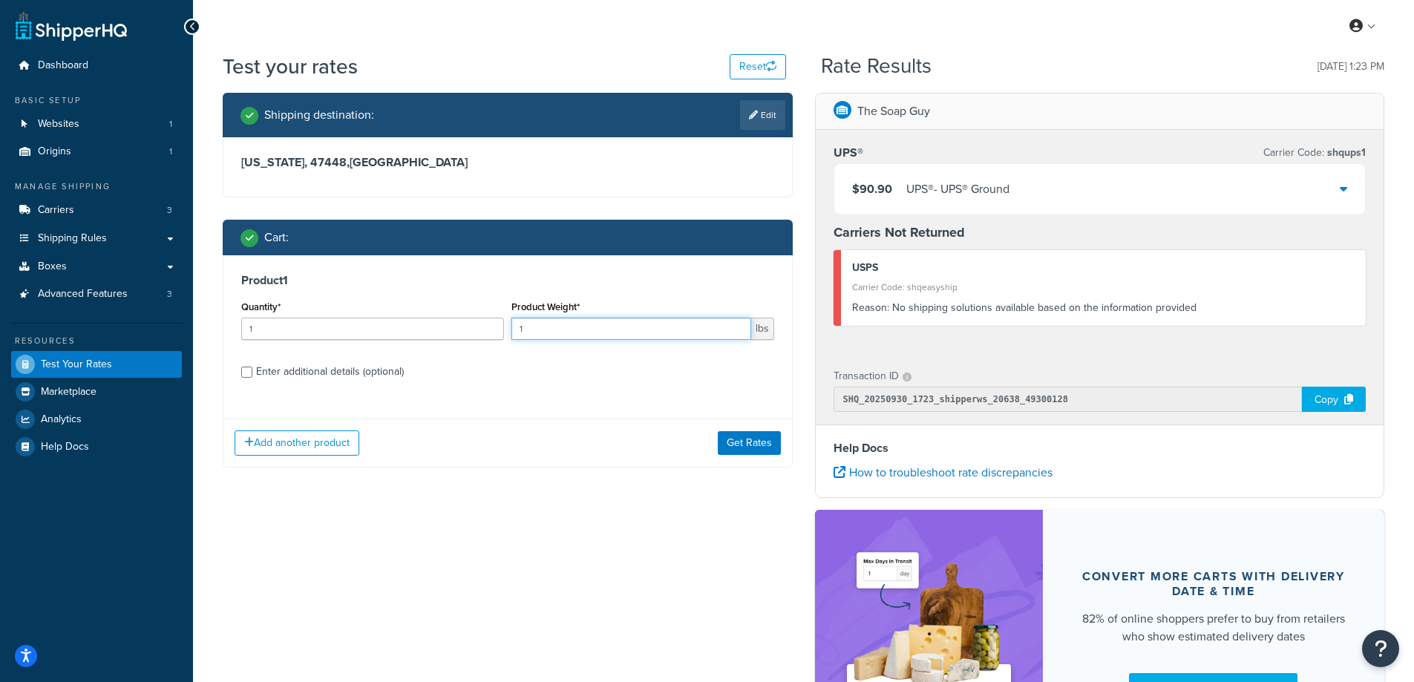
drag, startPoint x: 534, startPoint y: 329, endPoint x: 511, endPoint y: 329, distance: 23.8
click at [511, 329] on input "1" at bounding box center [631, 329] width 240 height 22
paste input "0.24"
type input "0.24"
click at [506, 358] on div "Product 1 Quantity* 1 Product Weight* 0.24 lbs Enter additional details (option…" at bounding box center [507, 331] width 569 height 152
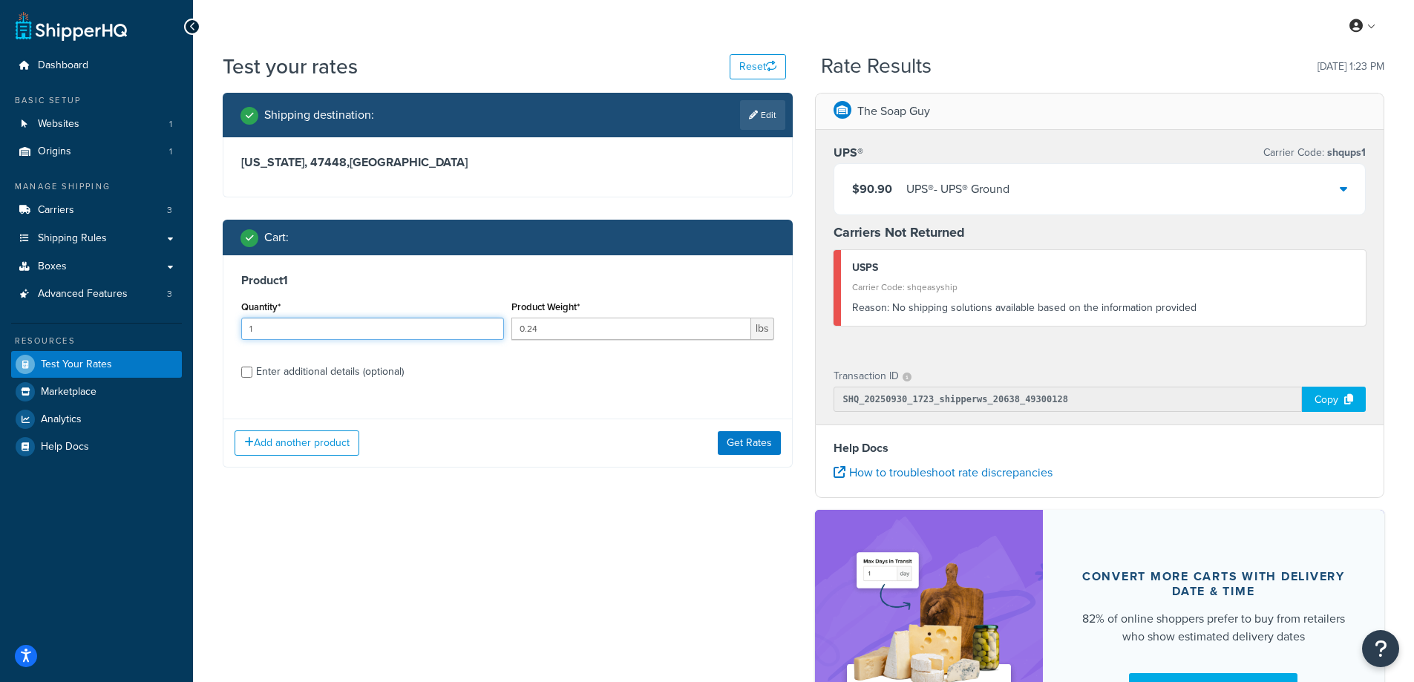
click at [310, 324] on input "1" at bounding box center [372, 329] width 263 height 22
type input "100"
click at [744, 437] on button "Get Rates" at bounding box center [749, 443] width 63 height 24
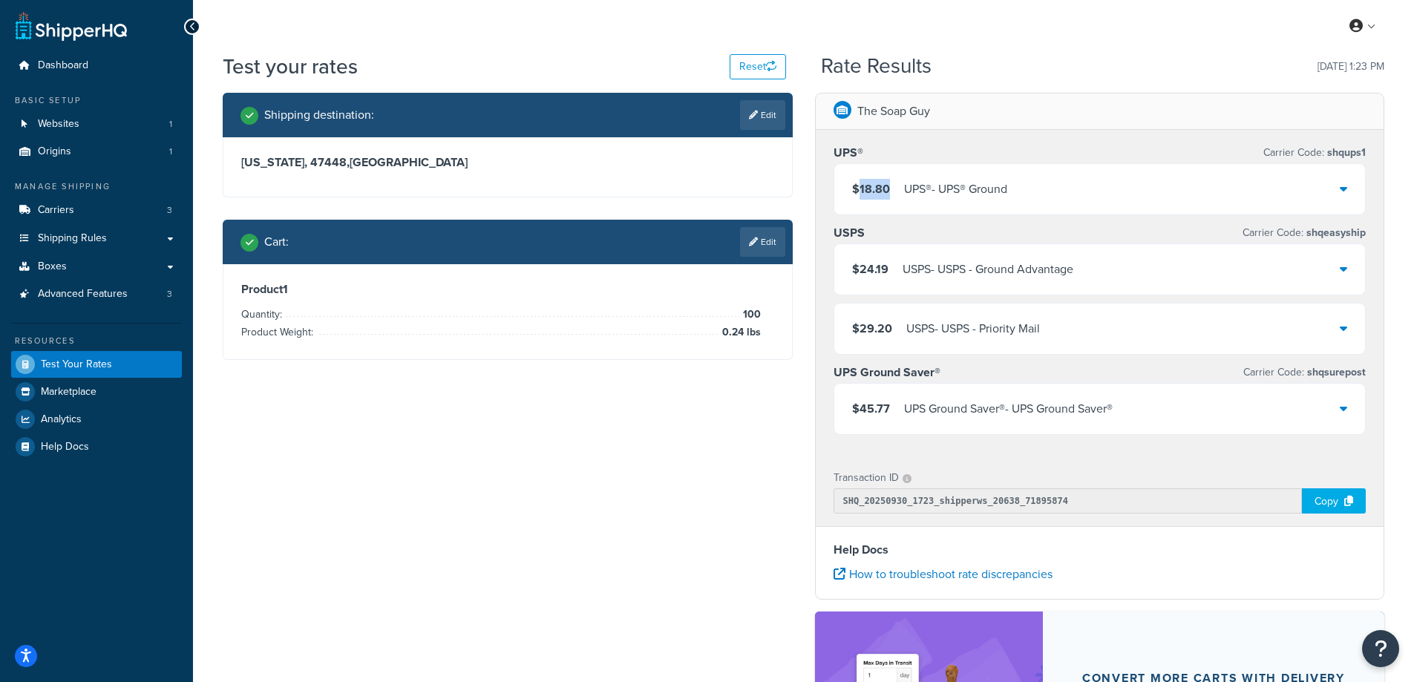
drag, startPoint x: 892, startPoint y: 186, endPoint x: 859, endPoint y: 192, distance: 33.8
click at [859, 192] on div "$18.80 UPS® - UPS® Ground" at bounding box center [929, 189] width 155 height 21
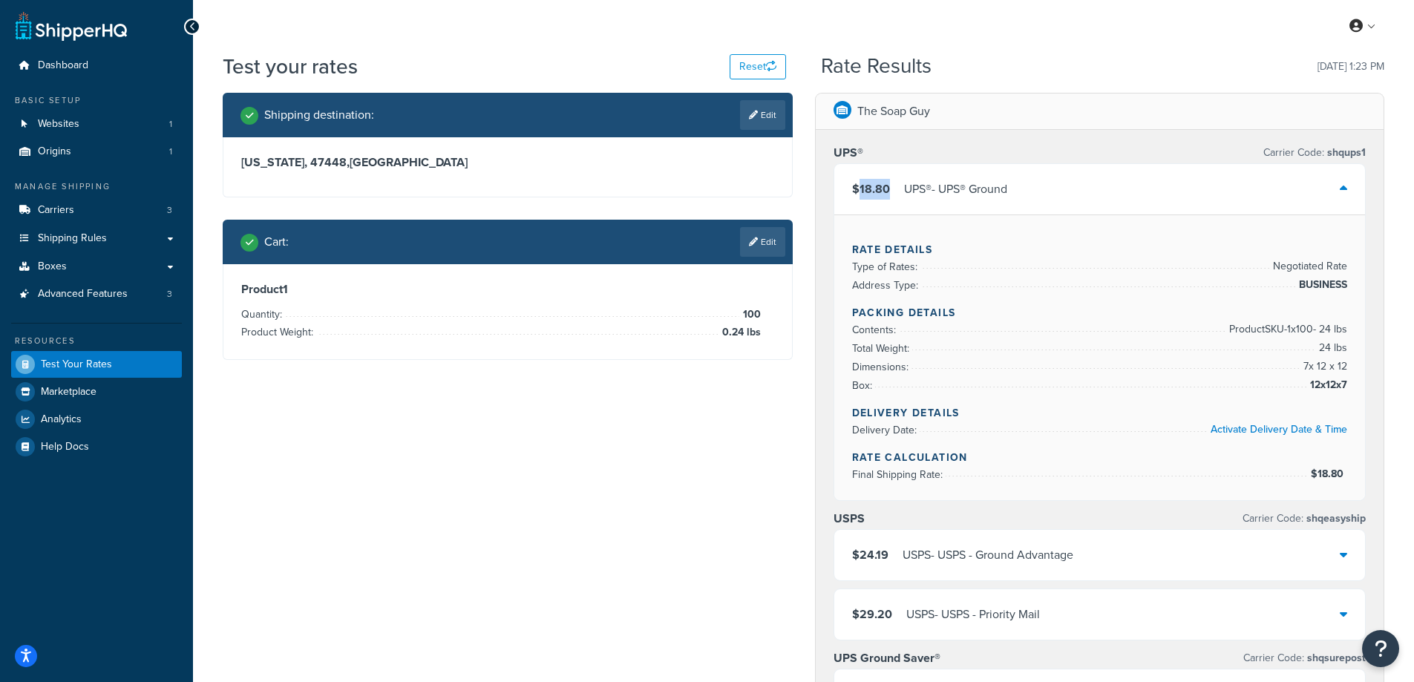
copy span "18.80"
